Goal: Information Seeking & Learning: Learn about a topic

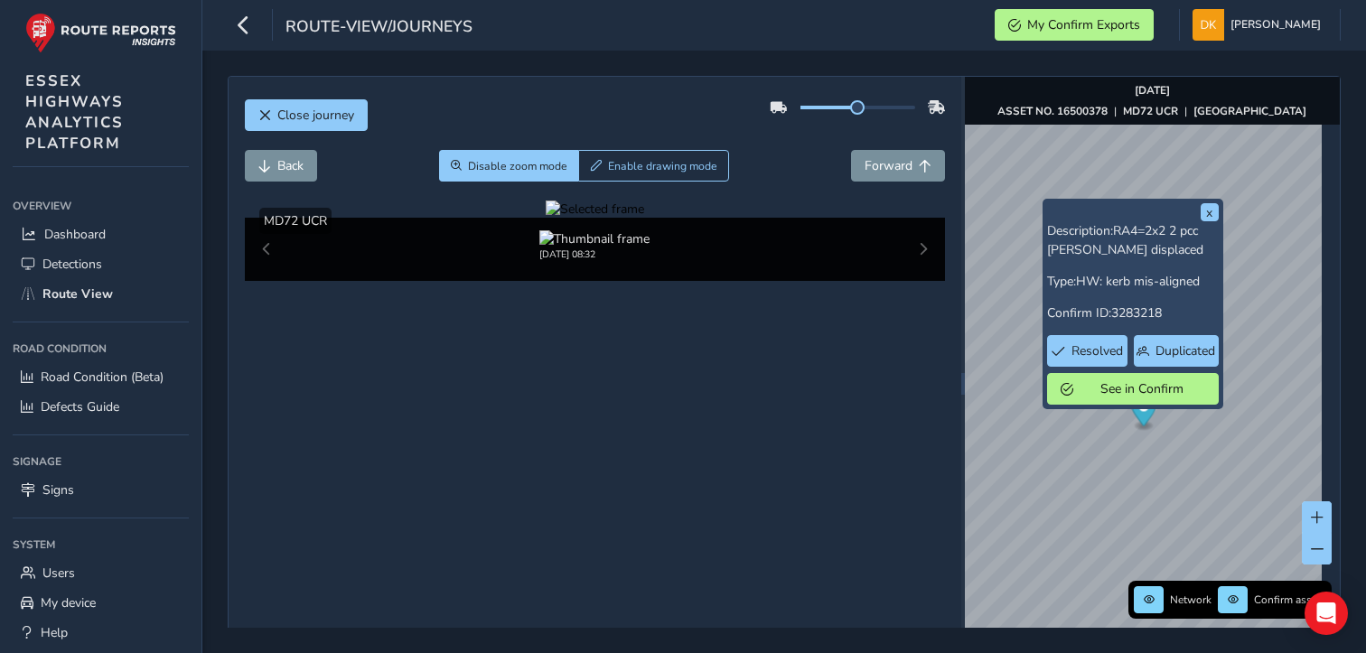
scroll to position [73, 0]
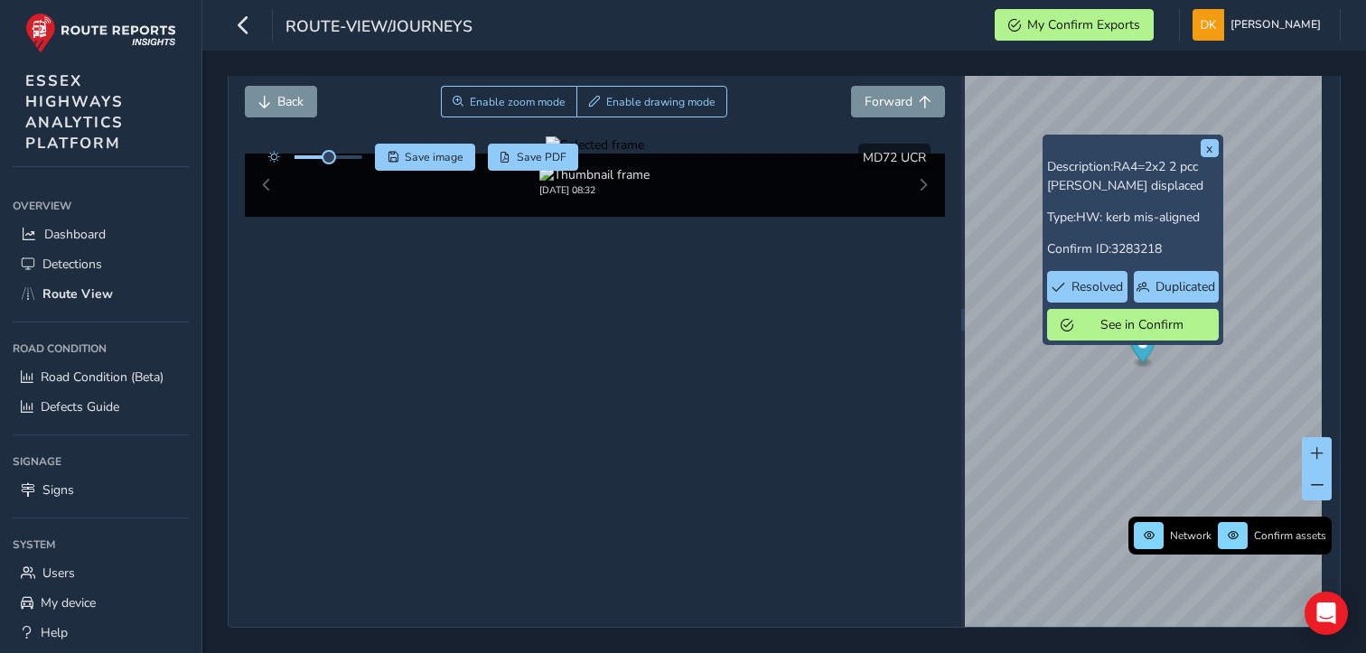
click at [420, 342] on div "Close journey Back Enable zoom mode Enable drawing mode Forward Click and Drag …" at bounding box center [595, 320] width 733 height 615
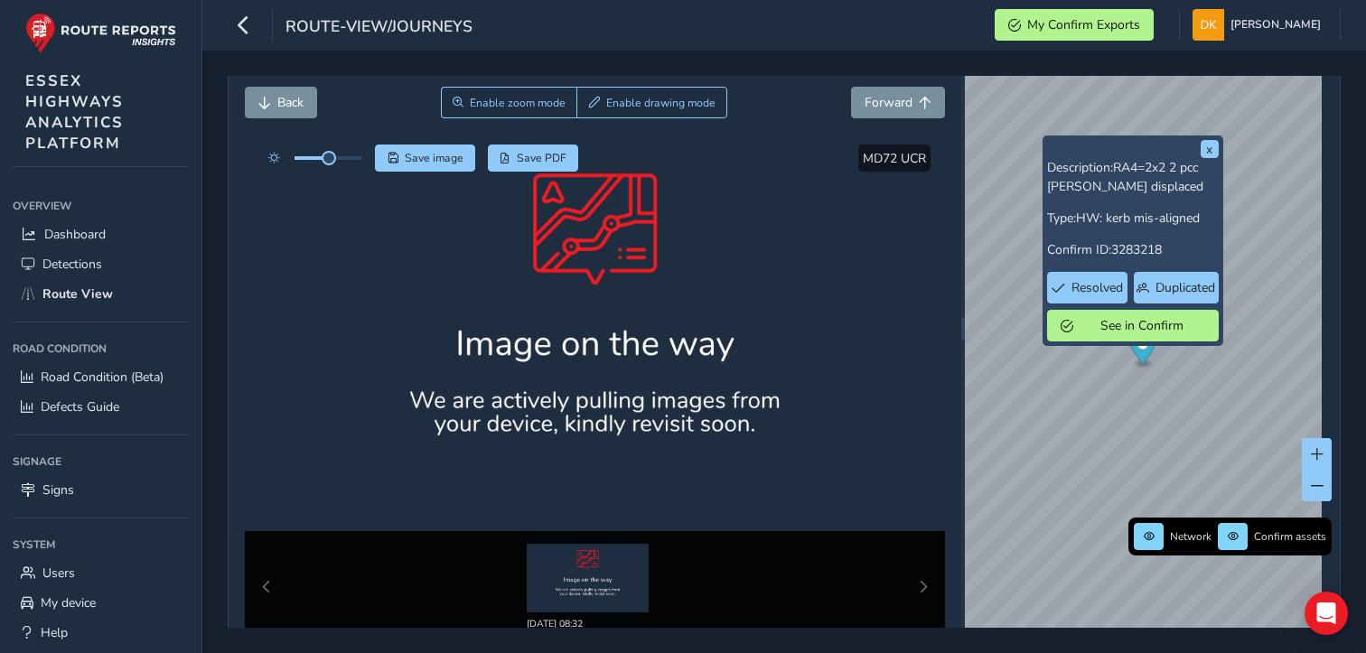
scroll to position [73, 0]
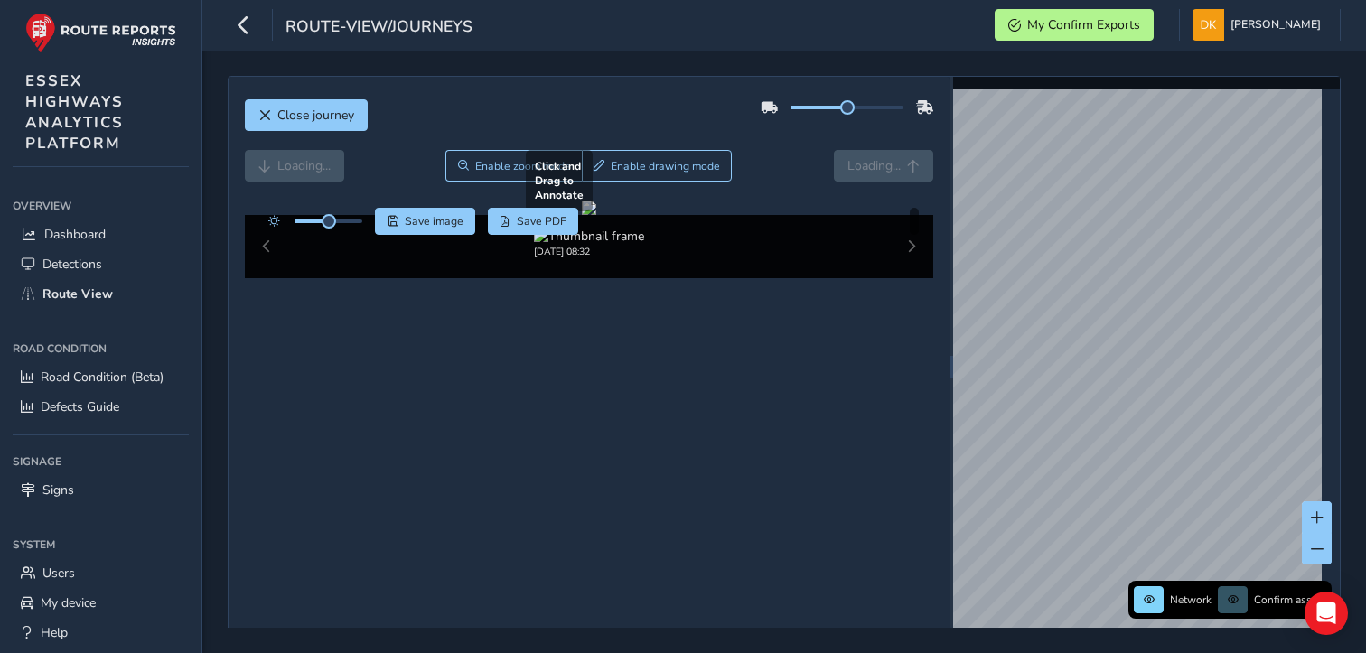
click at [582, 215] on div at bounding box center [589, 208] width 14 height 14
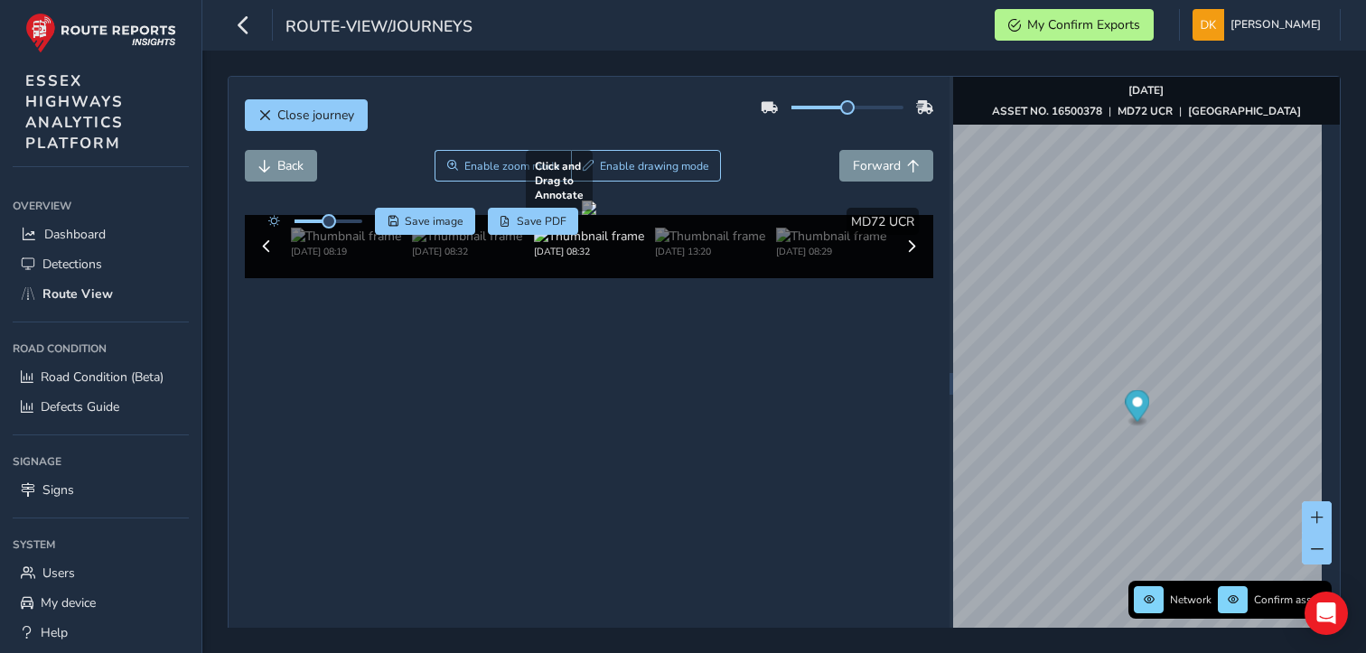
click at [596, 215] on div at bounding box center [589, 208] width 14 height 14
